Goal: Use online tool/utility: Utilize a website feature to perform a specific function

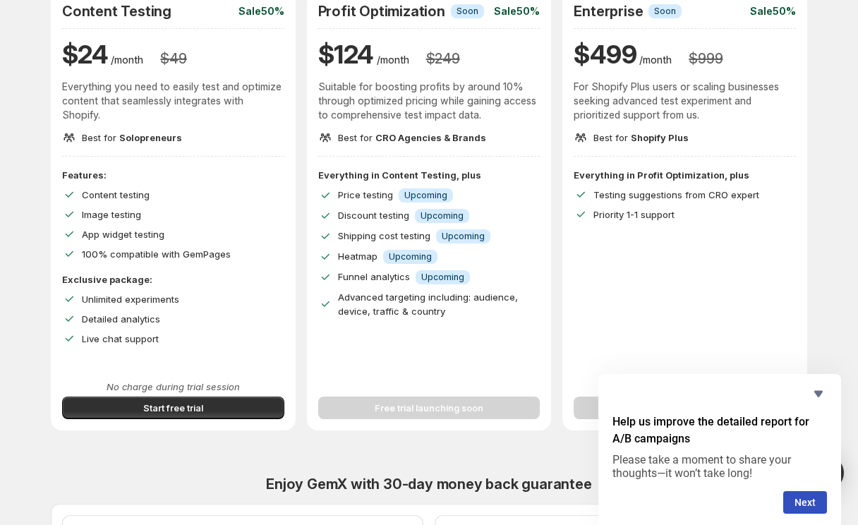
scroll to position [159, 0]
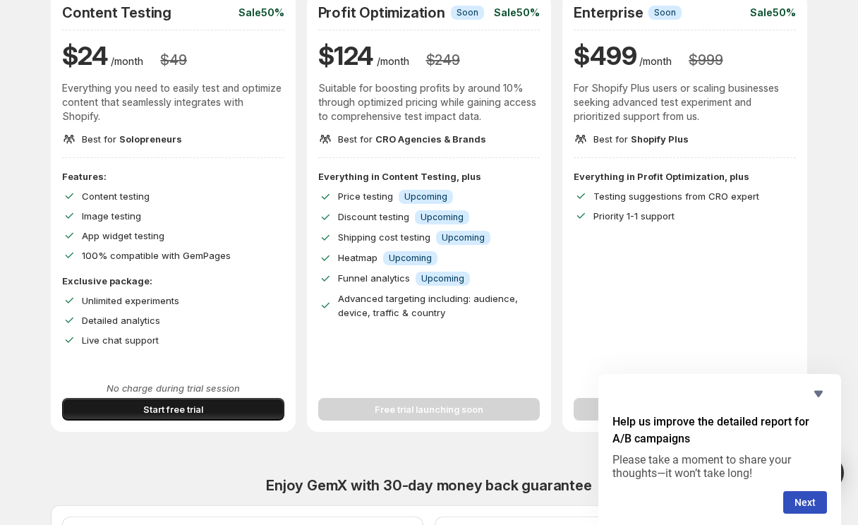
click at [121, 404] on button "Start free trial" at bounding box center [173, 409] width 222 height 23
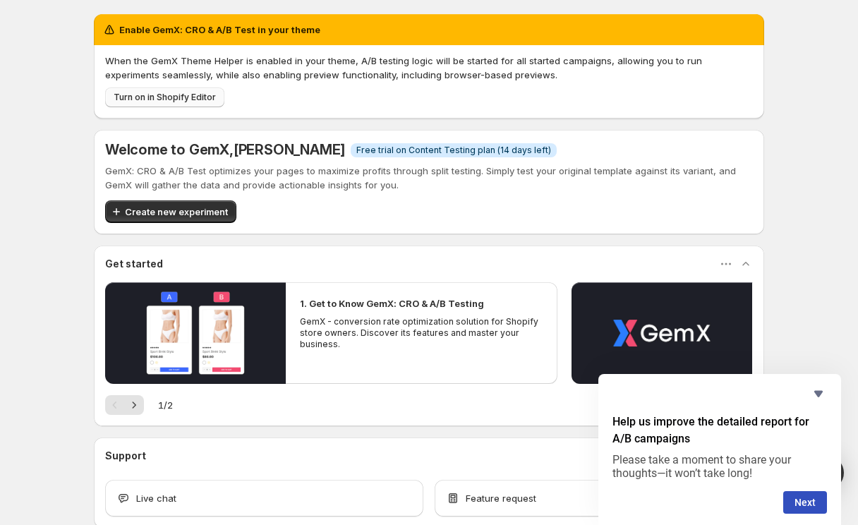
click at [179, 100] on span "Turn on in Shopify Editor" at bounding box center [165, 97] width 102 height 11
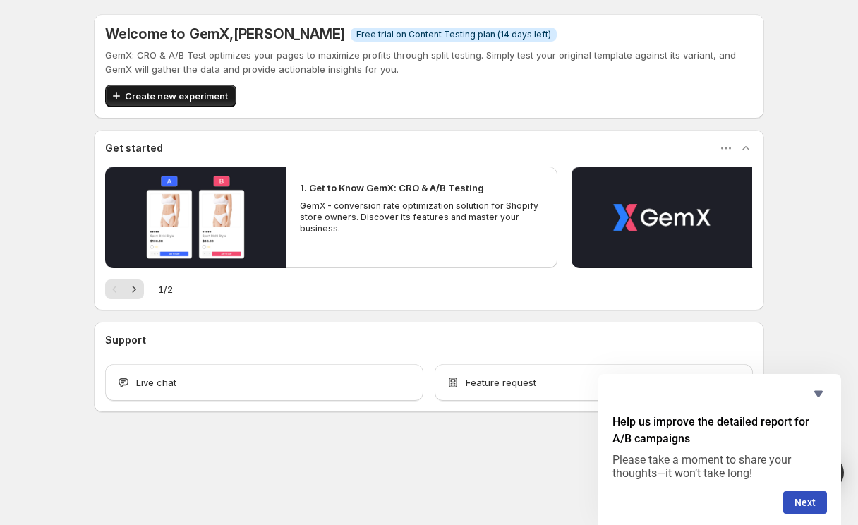
click at [169, 100] on span "Create new experiment" at bounding box center [176, 96] width 103 height 14
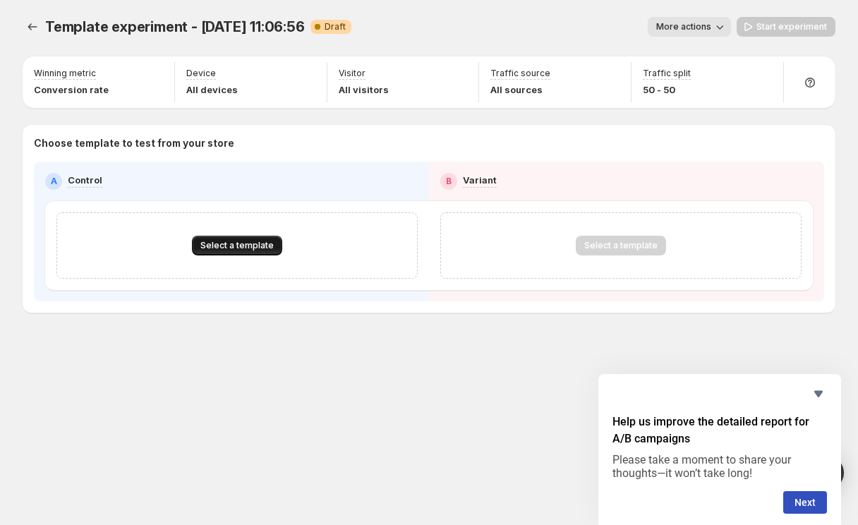
click at [231, 244] on span "Select a template" at bounding box center [236, 245] width 73 height 11
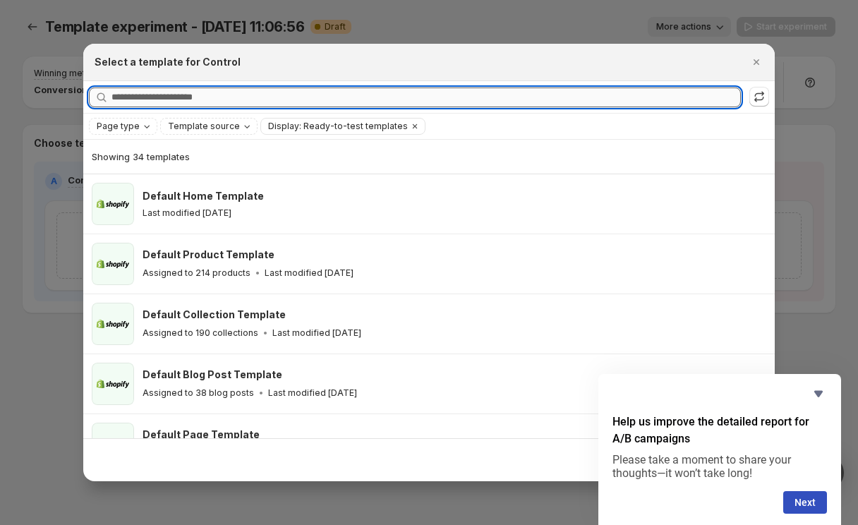
click at [224, 92] on input "Searching all templates" at bounding box center [425, 98] width 629 height 20
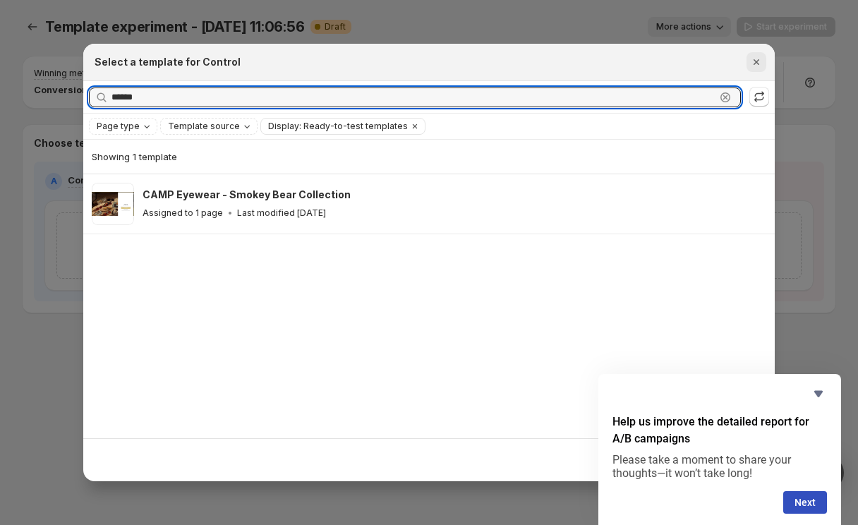
type input "******"
click at [752, 61] on icon "Close" at bounding box center [756, 62] width 14 height 14
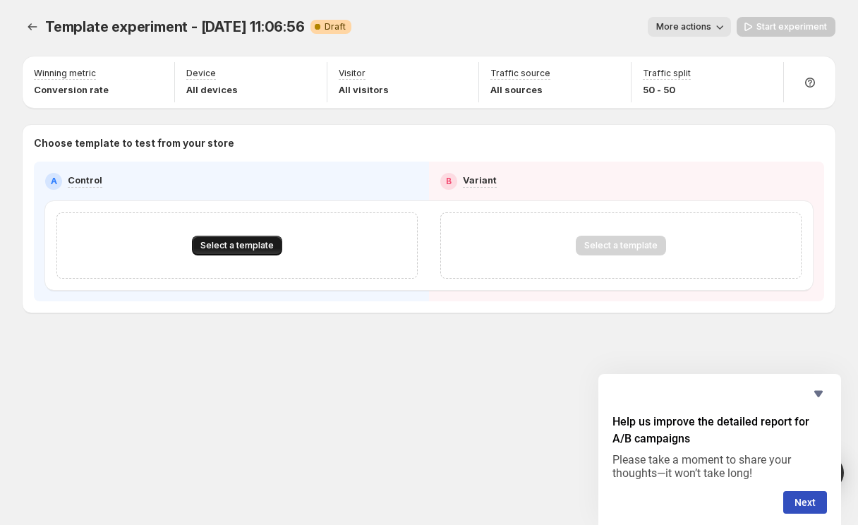
click at [251, 244] on span "Select a template" at bounding box center [236, 245] width 73 height 11
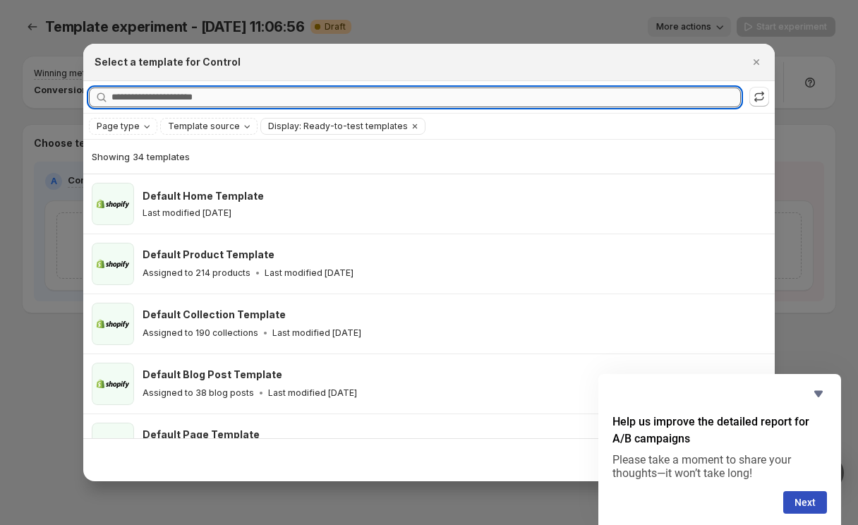
click at [270, 100] on input "Searching all templates" at bounding box center [425, 98] width 629 height 20
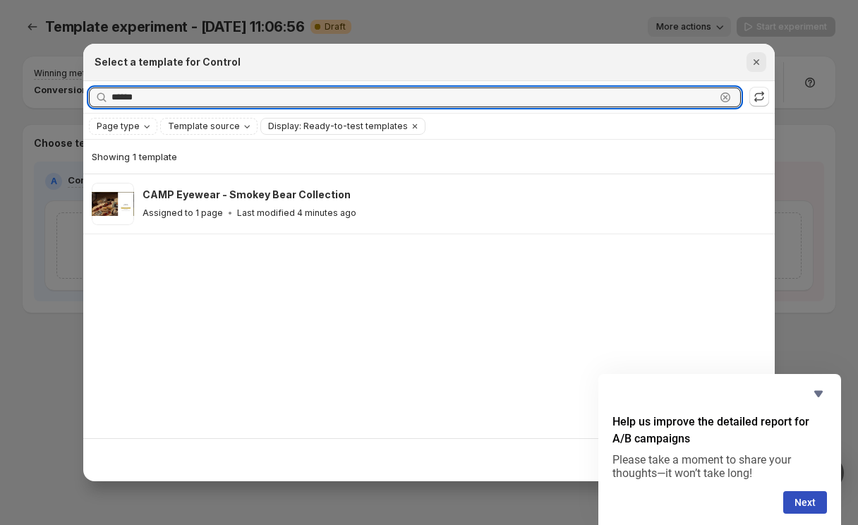
type input "******"
click at [756, 61] on icon "Close" at bounding box center [757, 62] width 6 height 6
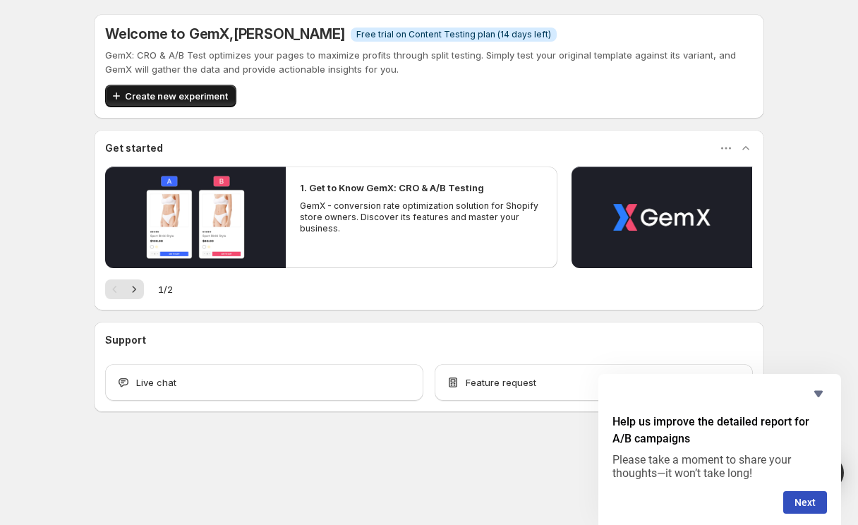
click at [178, 102] on span "Create new experiment" at bounding box center [176, 96] width 103 height 14
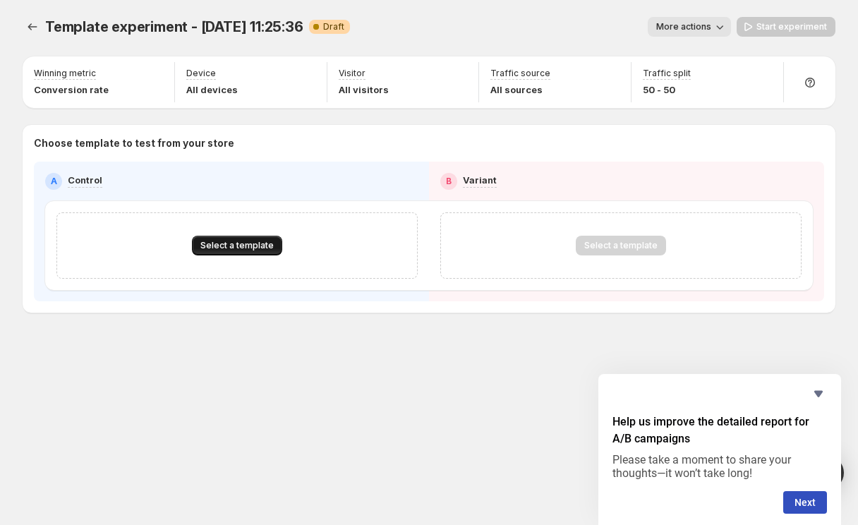
click at [246, 245] on span "Select a template" at bounding box center [236, 245] width 73 height 11
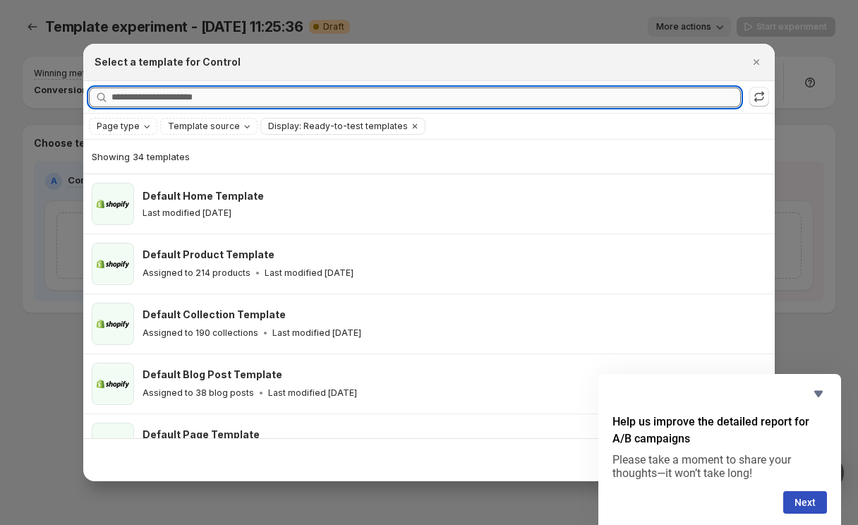
click at [261, 96] on input "Searching all templates" at bounding box center [425, 98] width 629 height 20
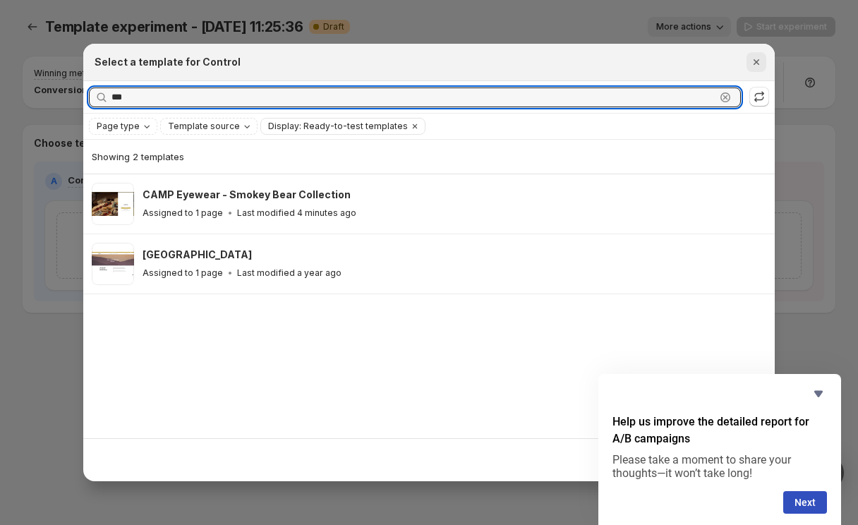
type input "***"
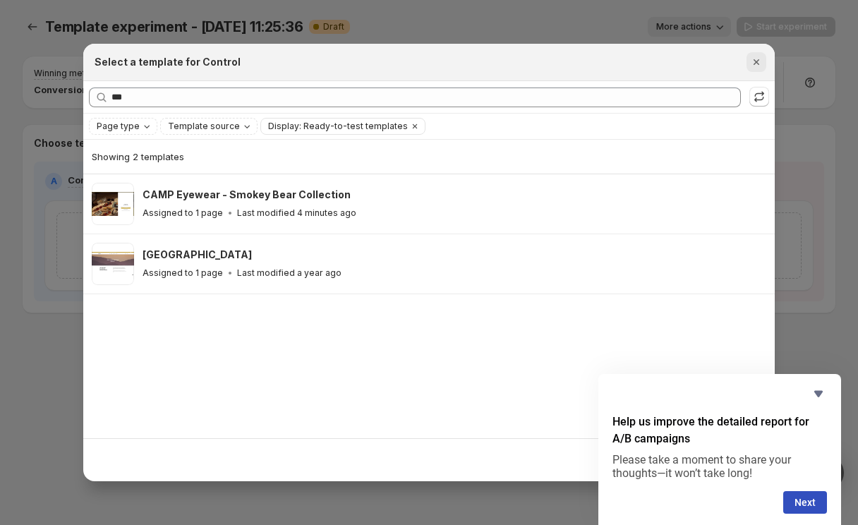
click at [755, 58] on icon "Close" at bounding box center [756, 62] width 14 height 14
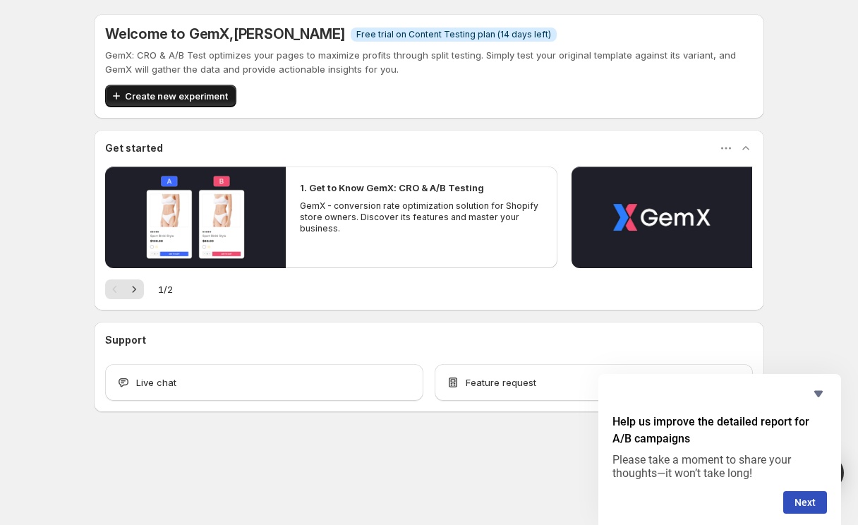
click at [204, 96] on span "Create new experiment" at bounding box center [176, 96] width 103 height 14
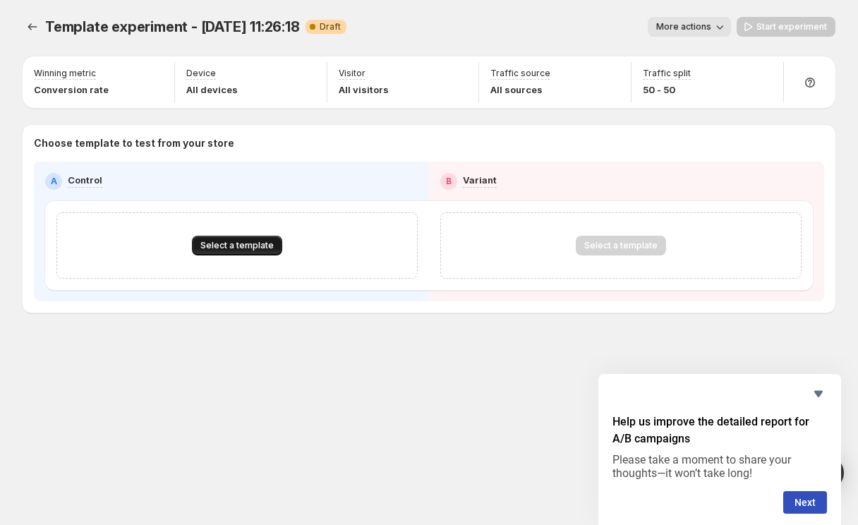
click at [227, 243] on span "Select a template" at bounding box center [236, 245] width 73 height 11
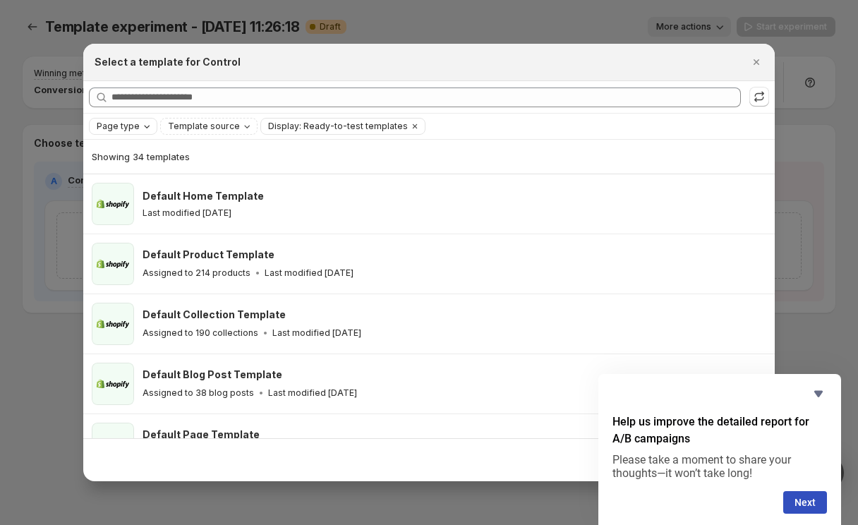
click at [147, 127] on icon "Page type" at bounding box center [146, 126] width 11 height 11
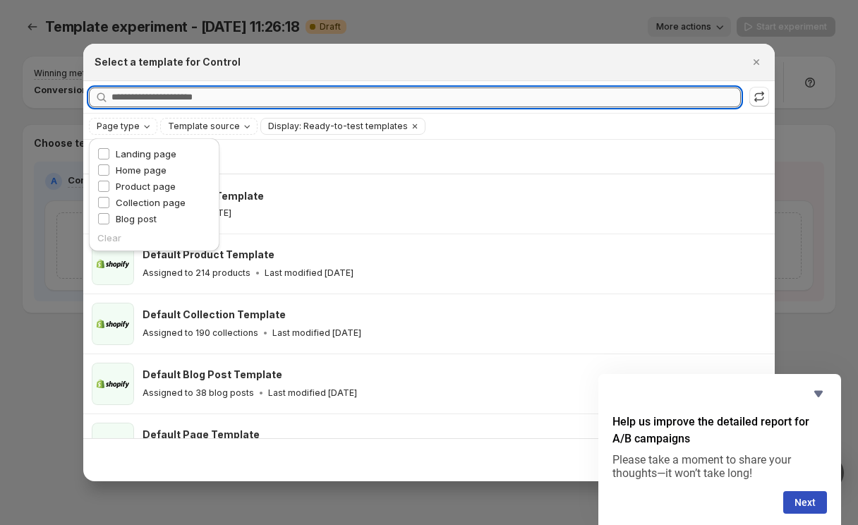
click at [151, 92] on input "Searching all templates" at bounding box center [425, 98] width 629 height 20
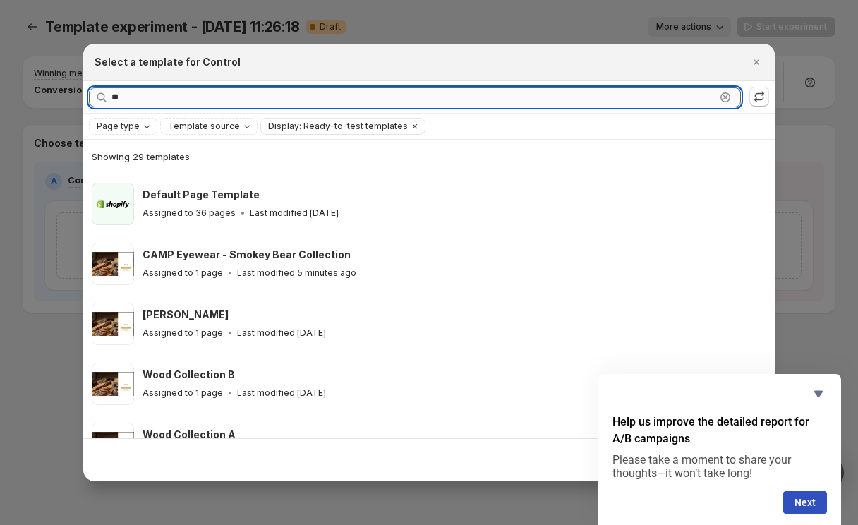
type input "*"
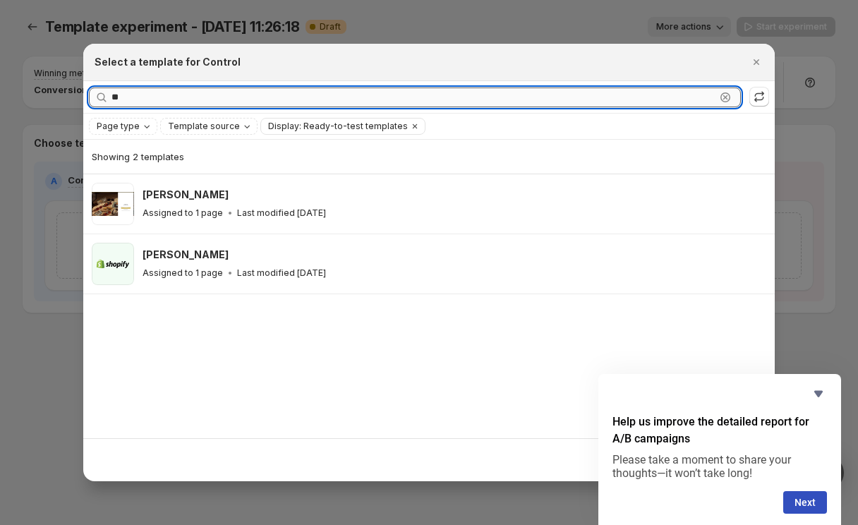
type input "*"
type input "***"
click at [413, 125] on icon "Clear" at bounding box center [415, 126] width 4 height 4
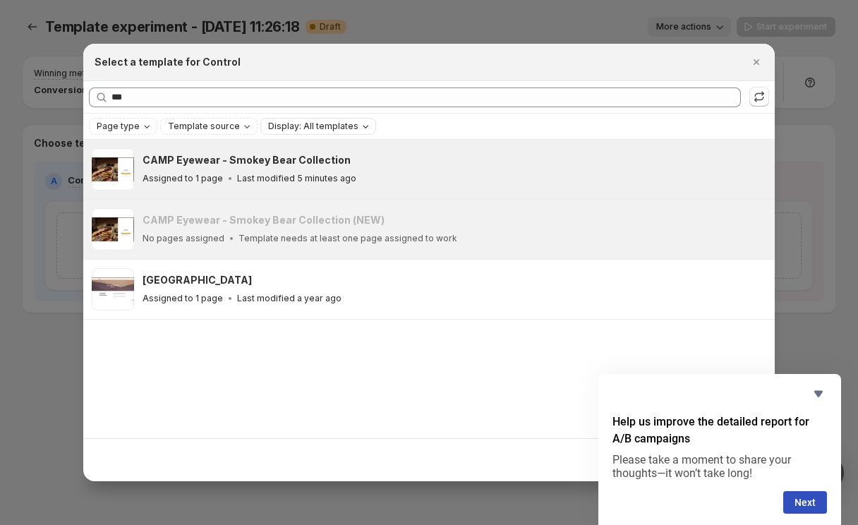
click at [215, 176] on p "Assigned to 1 page" at bounding box center [183, 178] width 80 height 11
click at [728, 223] on span "Go to editor" at bounding box center [733, 222] width 50 height 11
click at [820, 394] on icon "Hide survey" at bounding box center [818, 394] width 8 height 6
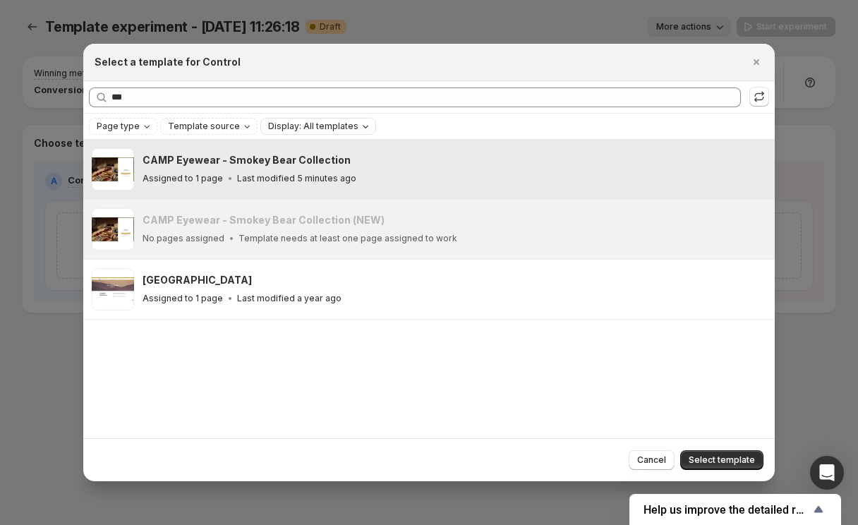
click at [342, 159] on div "CAMP Eyewear - Smokey Bear Collection" at bounding box center [453, 160] width 620 height 14
click at [339, 162] on h3 "CAMP Eyewear - Smokey Bear Collection" at bounding box center [247, 160] width 208 height 14
click at [743, 460] on span "Select template" at bounding box center [722, 459] width 66 height 11
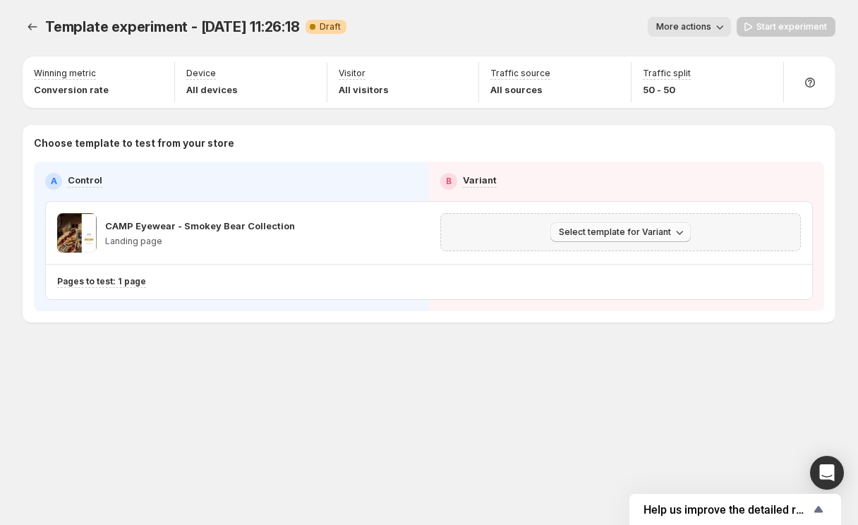
click at [639, 234] on span "Select template for Variant" at bounding box center [615, 232] width 112 height 11
click at [632, 255] on span "Select an existing template" at bounding box center [623, 262] width 144 height 14
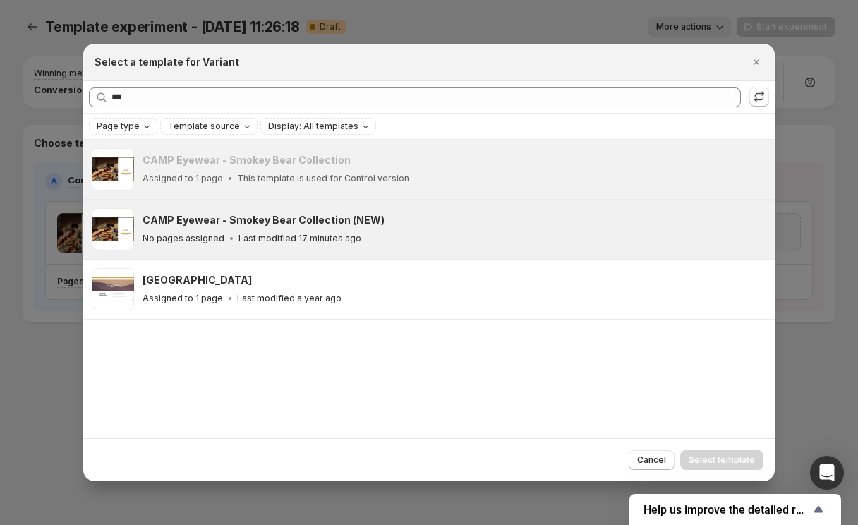
click at [540, 227] on div "CAMP Eyewear - Smokey Bear Collection (NEW)" at bounding box center [453, 220] width 620 height 14
click at [710, 460] on span "Select template" at bounding box center [722, 459] width 66 height 11
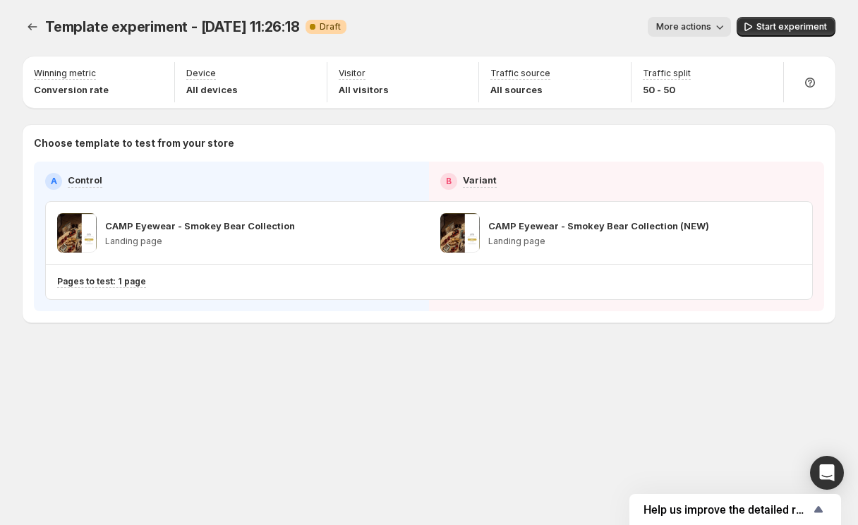
click at [724, 28] on icon "button" at bounding box center [720, 27] width 14 height 14
click at [537, 31] on div "More actions" at bounding box center [544, 27] width 373 height 20
click at [155, 75] on icon "button" at bounding box center [156, 75] width 14 height 14
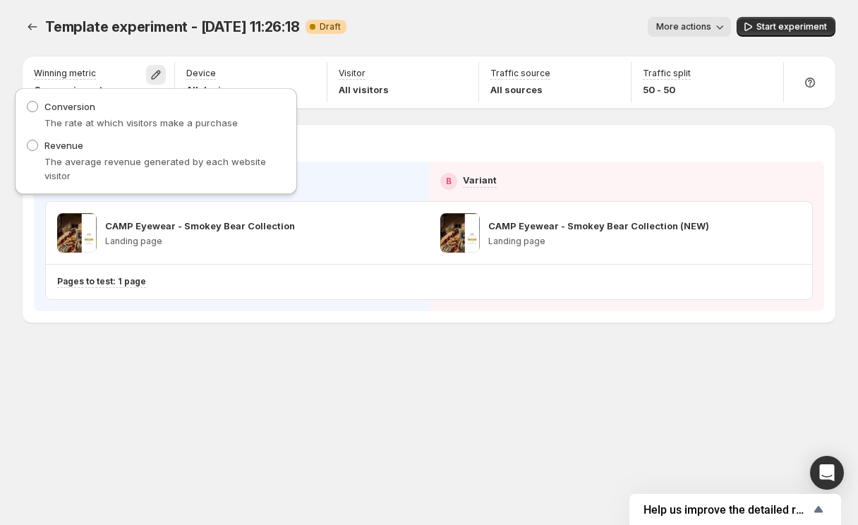
click at [408, 5] on div "Template experiment - Aug 14, 11:26:18. This page is ready Template experiment …" at bounding box center [429, 27] width 813 height 54
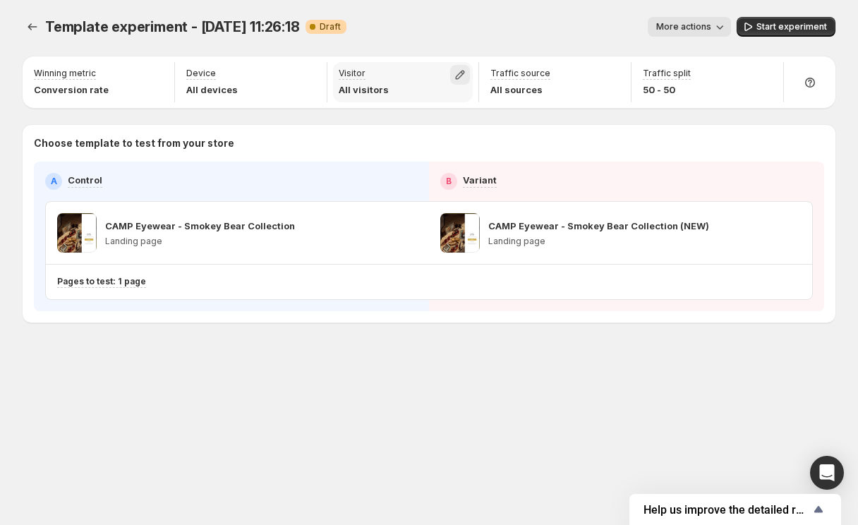
click at [462, 73] on icon "button" at bounding box center [460, 75] width 14 height 14
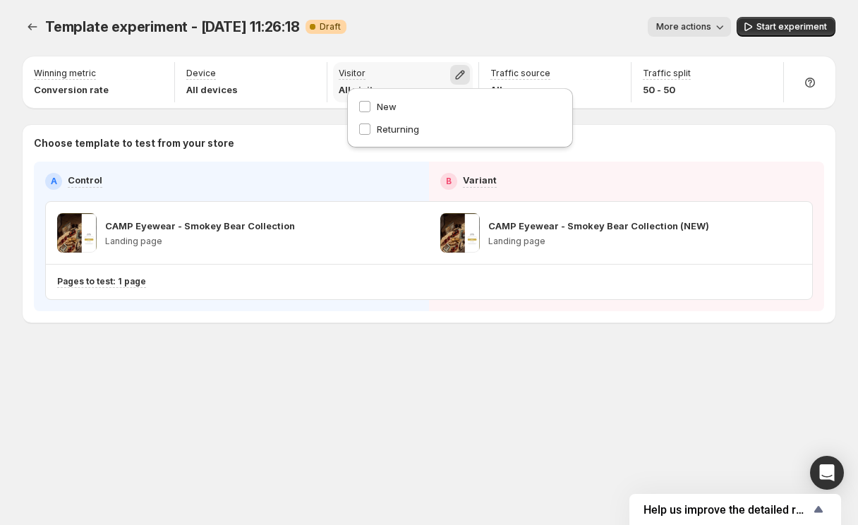
click at [462, 73] on icon "button" at bounding box center [460, 75] width 14 height 14
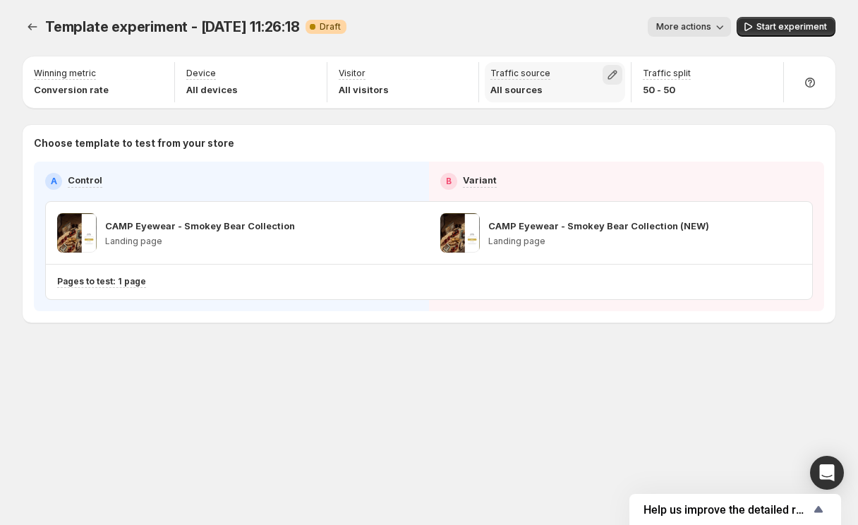
click at [611, 73] on icon "button" at bounding box center [612, 75] width 14 height 14
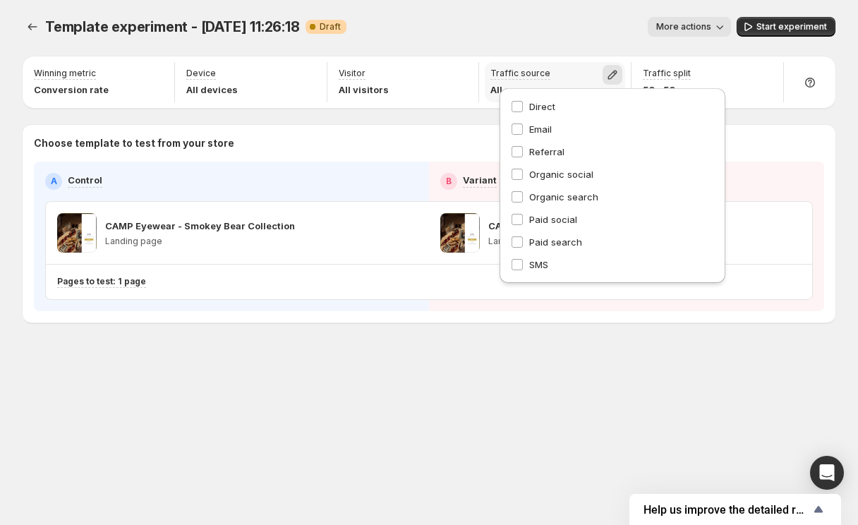
click at [611, 73] on icon "button" at bounding box center [612, 75] width 14 height 14
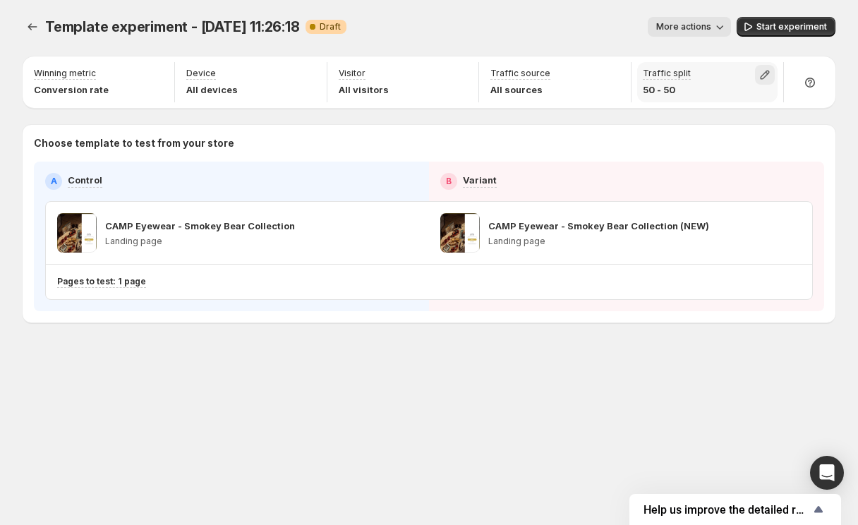
click at [764, 70] on icon "button" at bounding box center [765, 75] width 14 height 14
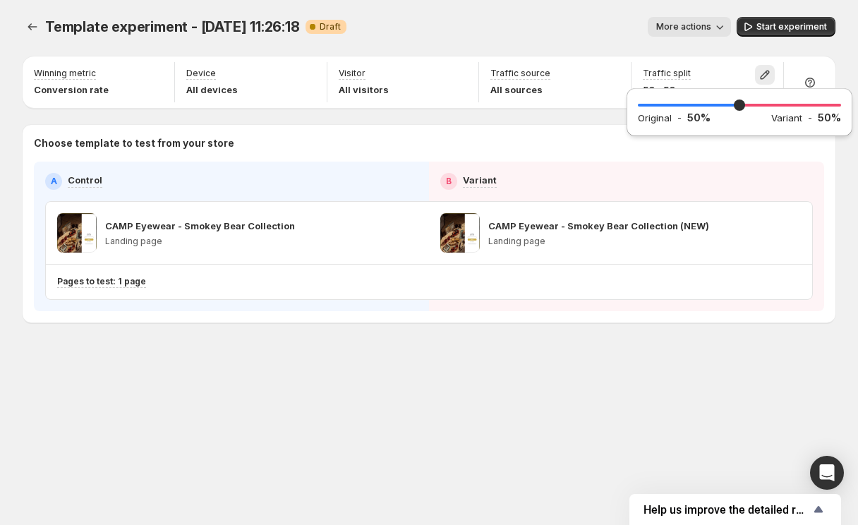
click at [574, 17] on div "More actions" at bounding box center [544, 27] width 373 height 20
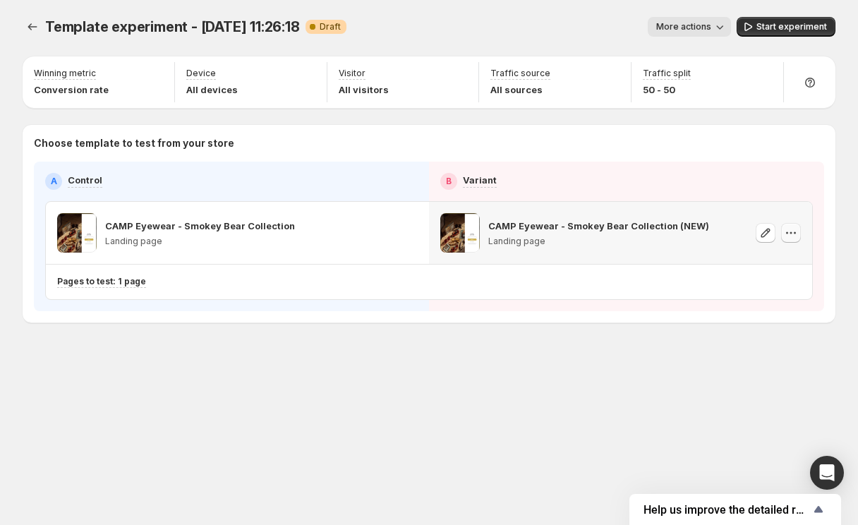
click at [795, 233] on icon "button" at bounding box center [795, 233] width 2 height 2
click at [549, 346] on div "Template experiment - Aug 14, 11:26:18. This page is ready Template experiment …" at bounding box center [429, 199] width 847 height 399
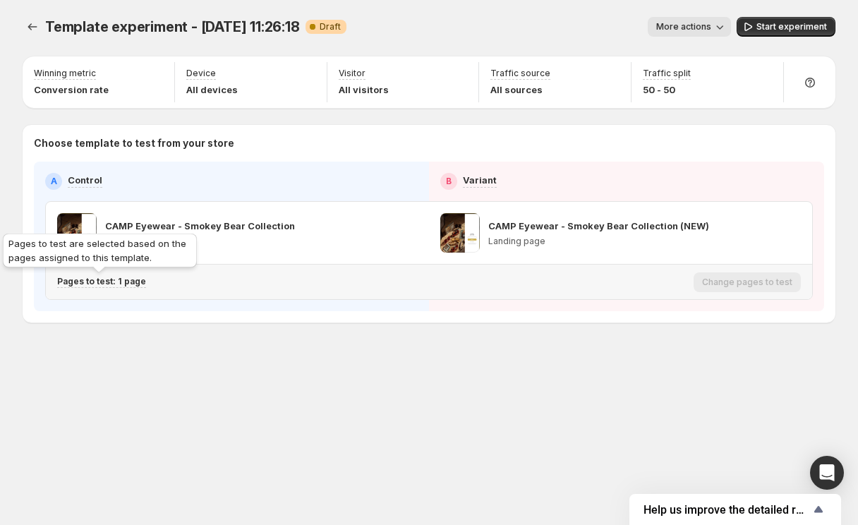
click at [126, 280] on p "Pages to test: 1 page" at bounding box center [101, 281] width 89 height 11
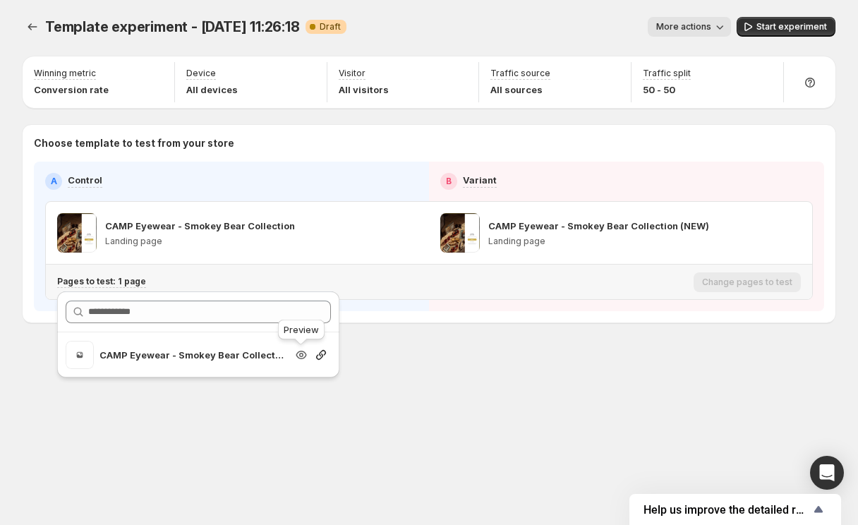
click at [301, 356] on icon "Search for and select a customer segment" at bounding box center [301, 355] width 4 height 4
